Goal: Task Accomplishment & Management: Use online tool/utility

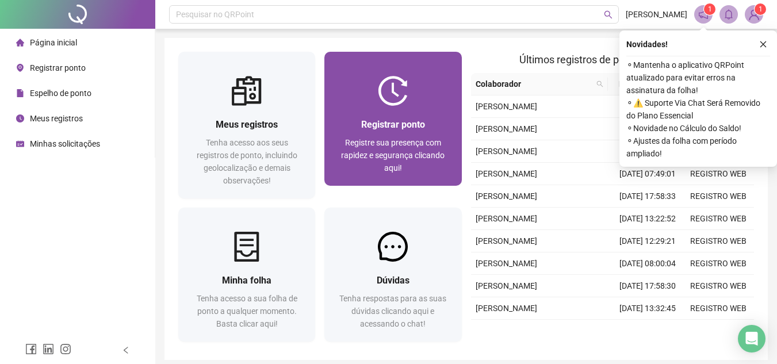
click at [405, 157] on span "Registre sua presença com rapidez e segurança clicando aqui!" at bounding box center [392, 155] width 103 height 34
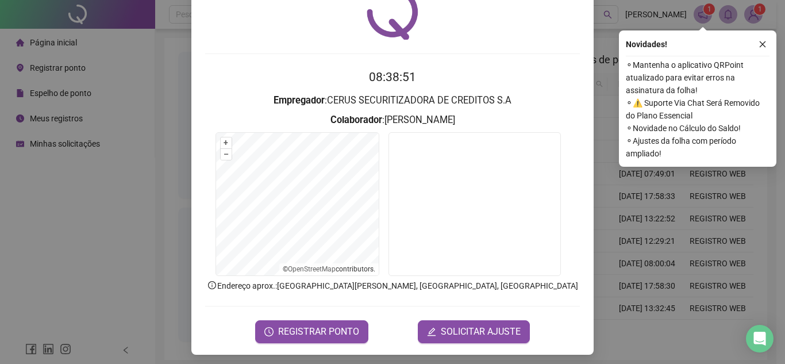
scroll to position [57, 0]
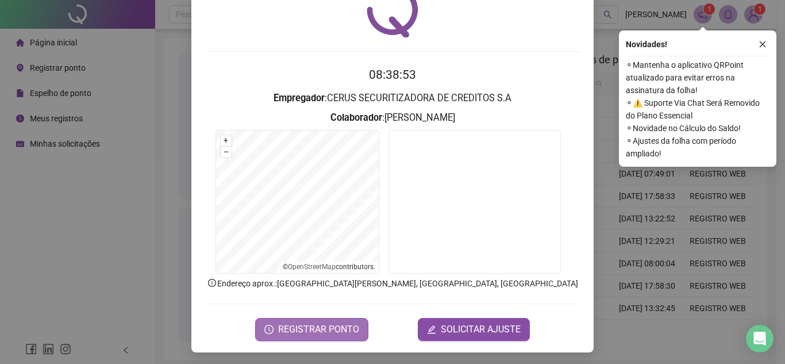
click at [335, 324] on span "REGISTRAR PONTO" at bounding box center [318, 329] width 81 height 14
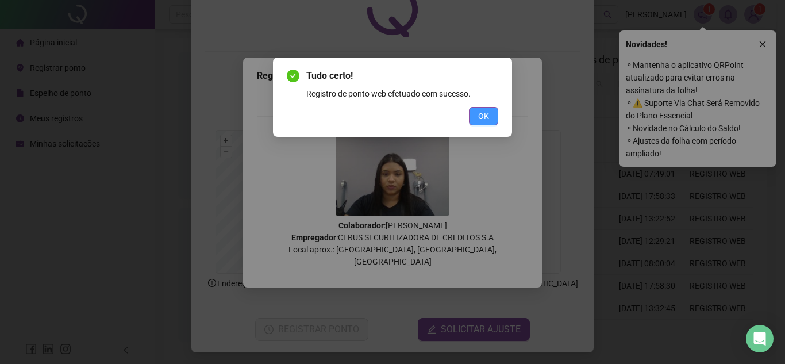
click at [487, 116] on span "OK" at bounding box center [483, 116] width 11 height 13
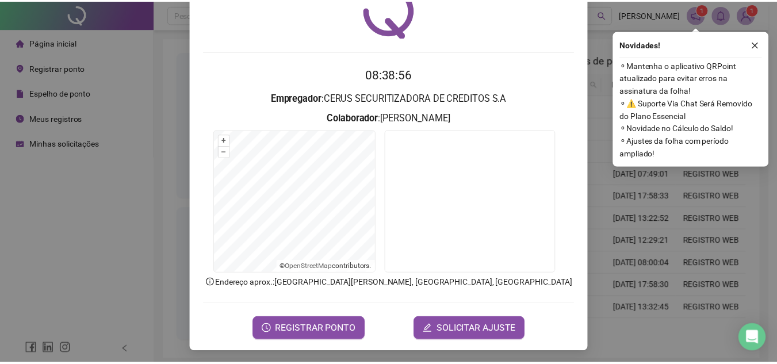
scroll to position [0, 0]
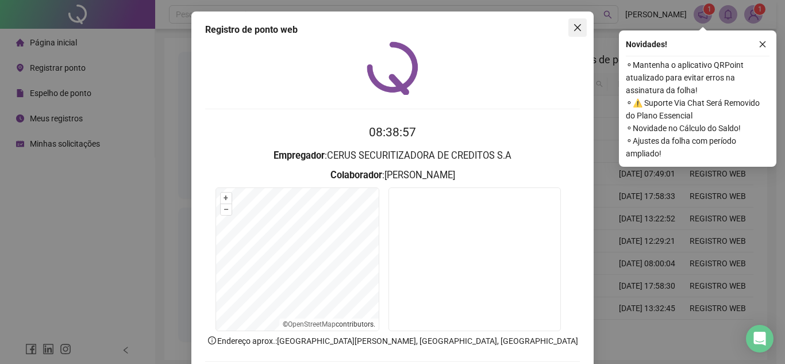
click at [575, 33] on button "Close" at bounding box center [577, 27] width 18 height 18
